Goal: Task Accomplishment & Management: Use online tool/utility

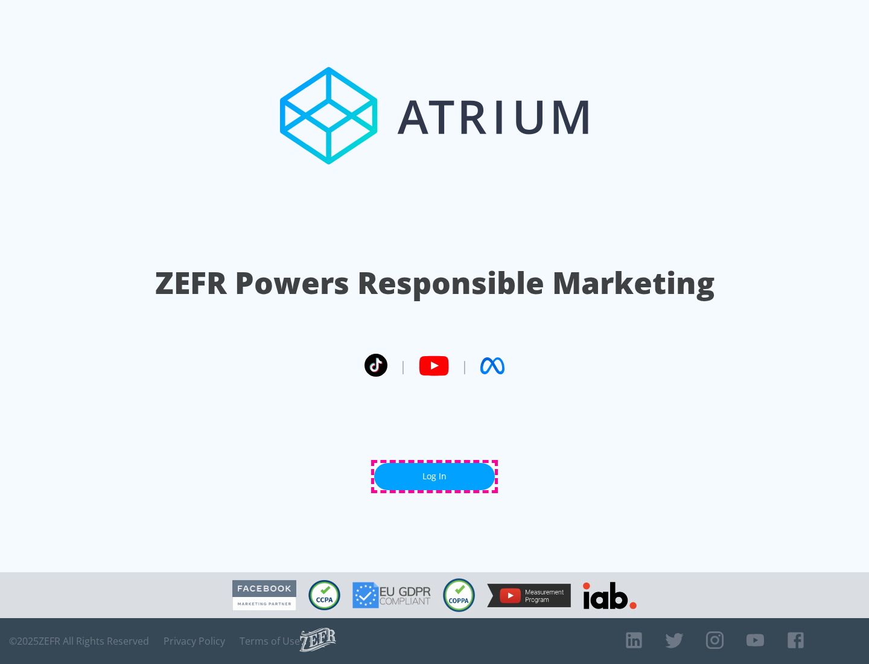
click at [435, 476] on link "Log In" at bounding box center [434, 476] width 121 height 27
